Goal: Transaction & Acquisition: Book appointment/travel/reservation

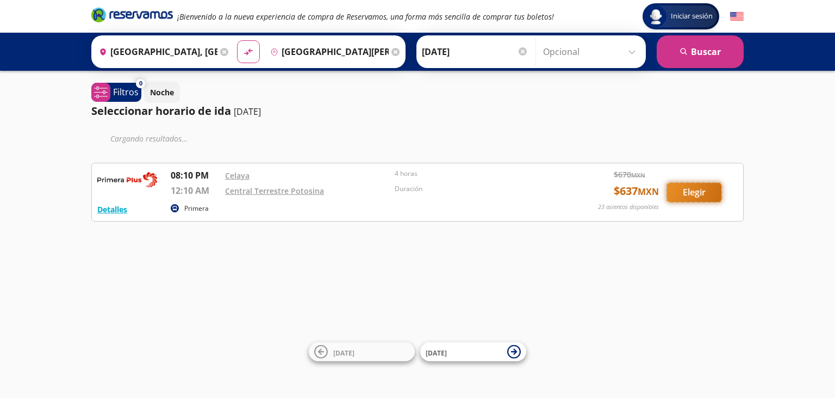
click at [684, 194] on button "Elegir" at bounding box center [694, 192] width 54 height 19
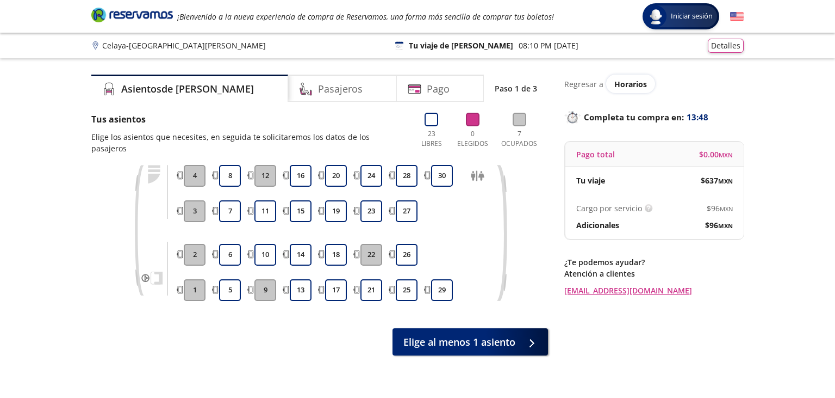
click at [462, 231] on div "1 2 3 4 5 6 7 8 9 10 11 12 13 14 15 16 17 18 19 20 21 22 23 24 25 26 27 28 29 30" at bounding box center [336, 233] width 310 height 136
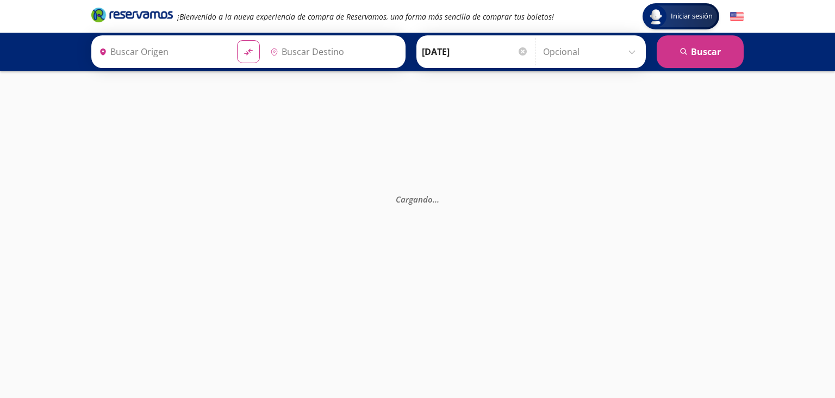
type input "[GEOGRAPHIC_DATA][PERSON_NAME], [GEOGRAPHIC_DATA][PERSON_NAME]"
type input "[GEOGRAPHIC_DATA], [GEOGRAPHIC_DATA]"
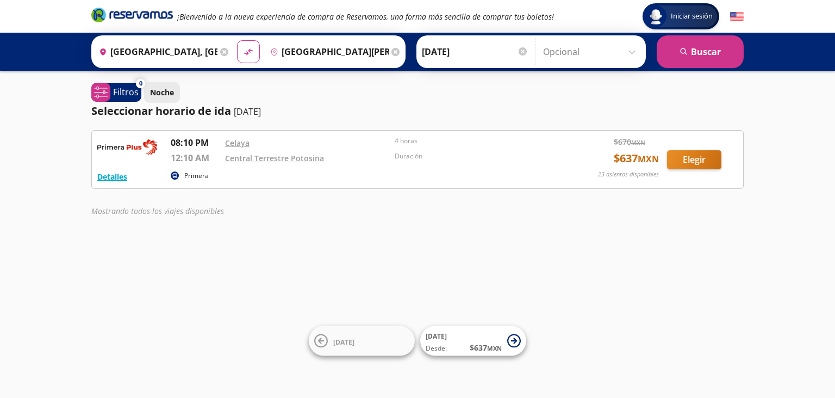
click at [166, 97] on p "Noche" at bounding box center [162, 91] width 24 height 11
